Goal: Information Seeking & Learning: Learn about a topic

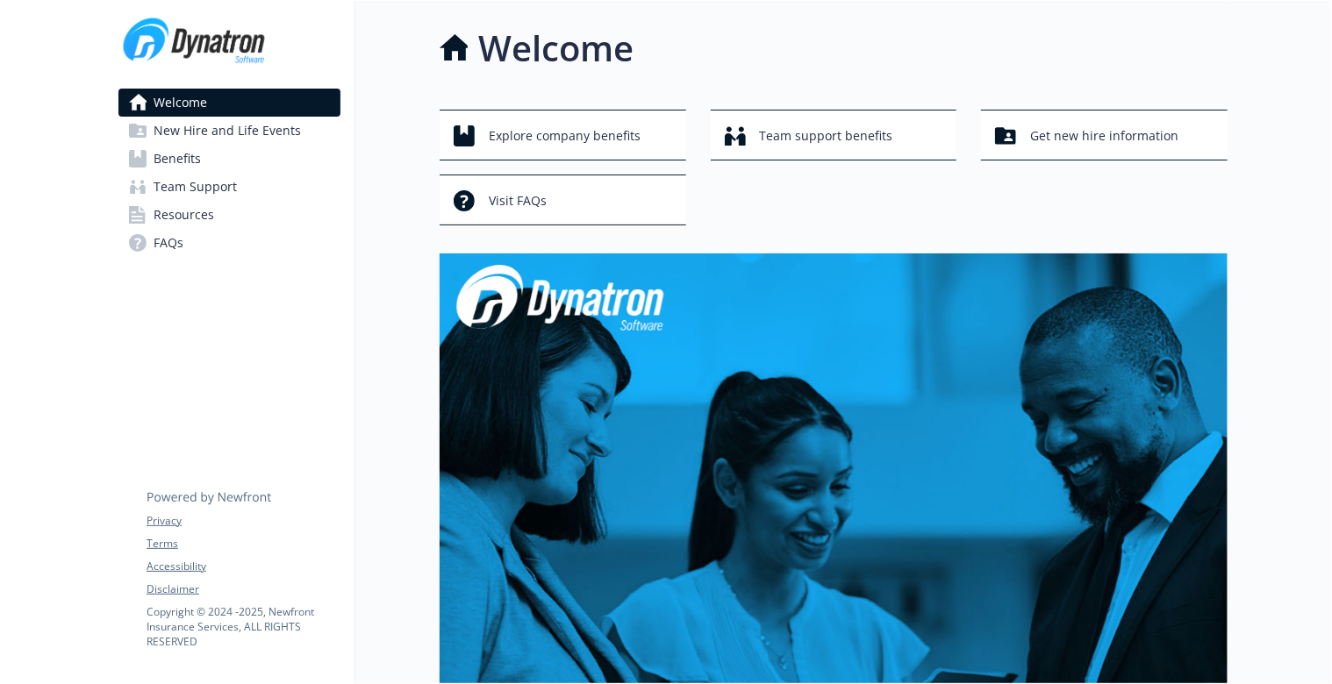
click at [256, 136] on span "New Hire and Life Events" at bounding box center [227, 131] width 147 height 28
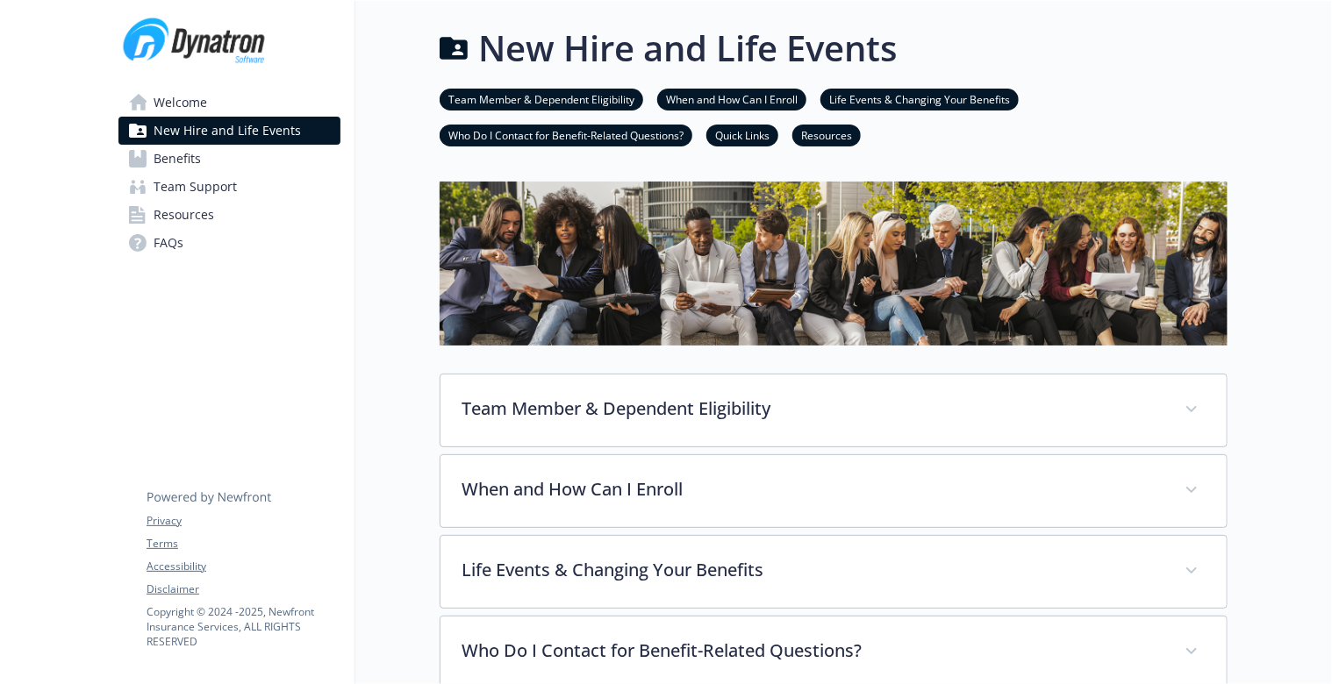
click at [167, 104] on span "Welcome" at bounding box center [181, 103] width 54 height 28
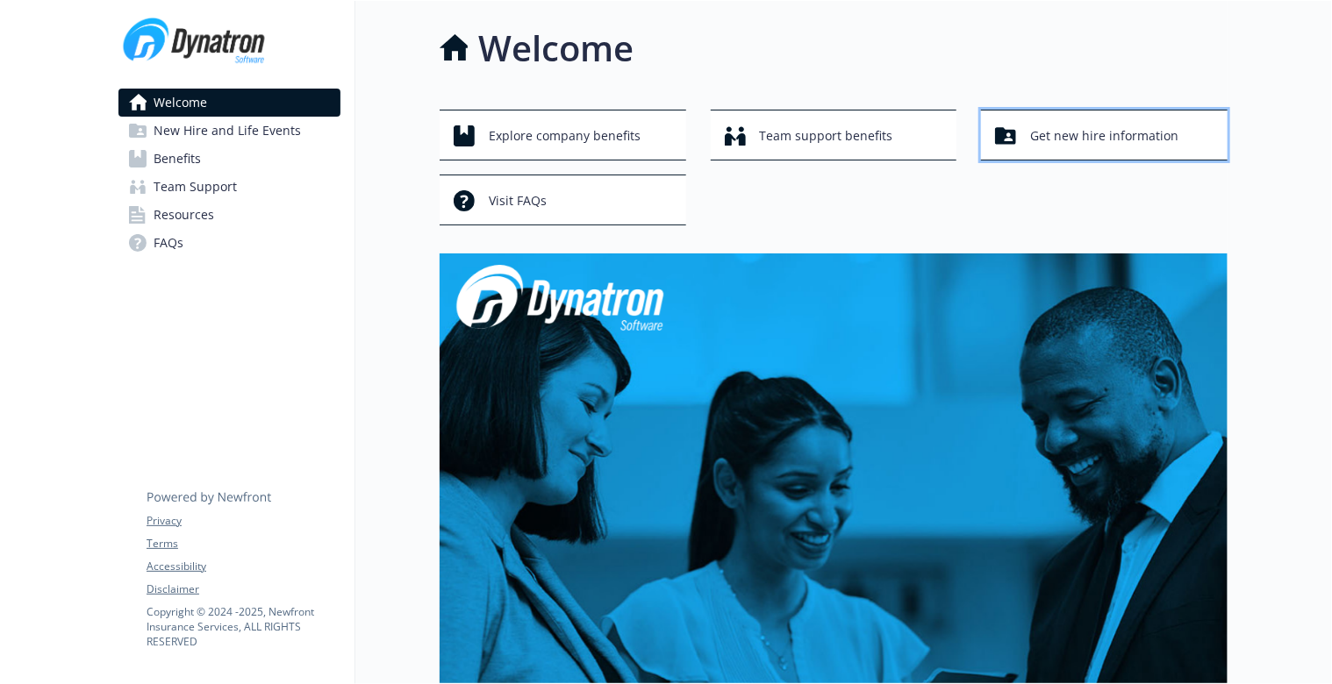
click at [1096, 146] on span "Get new hire information" at bounding box center [1104, 135] width 148 height 33
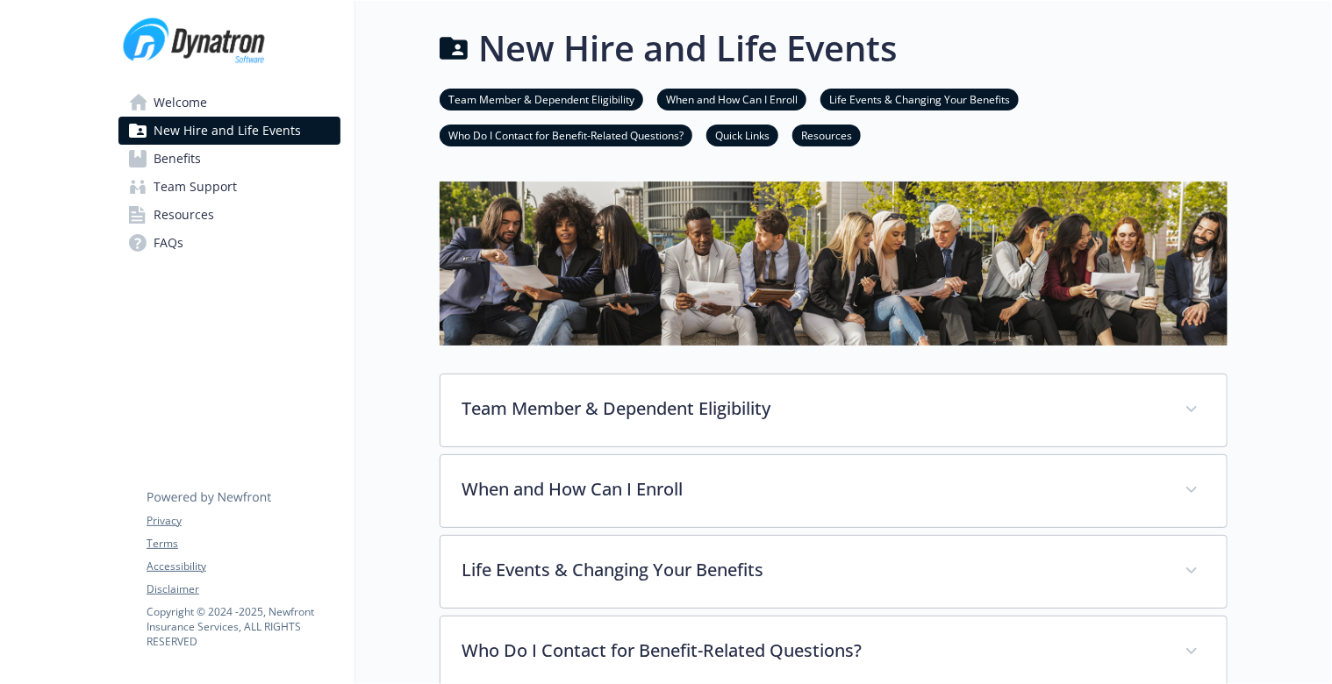
click at [183, 108] on span "Welcome" at bounding box center [181, 103] width 54 height 28
